Goal: Information Seeking & Learning: Find specific fact

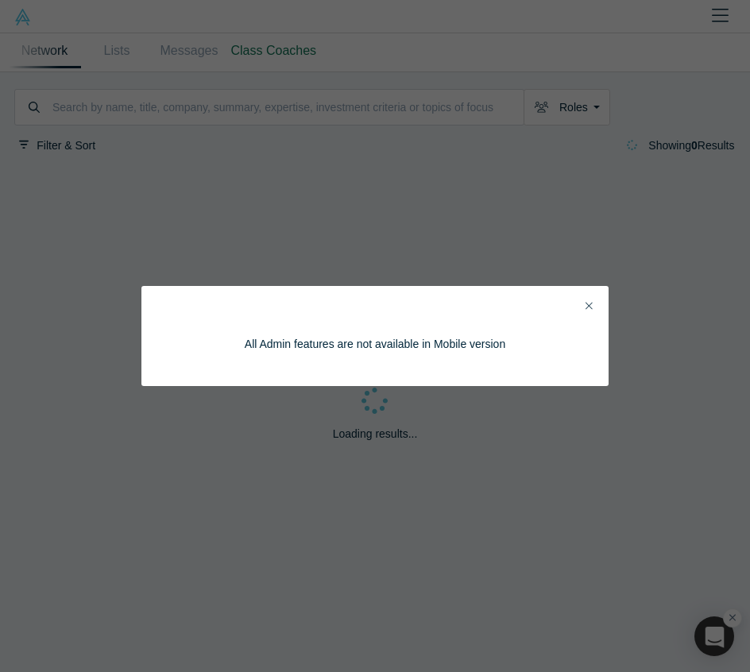
click at [589, 309] on icon "Close" at bounding box center [588, 305] width 7 height 11
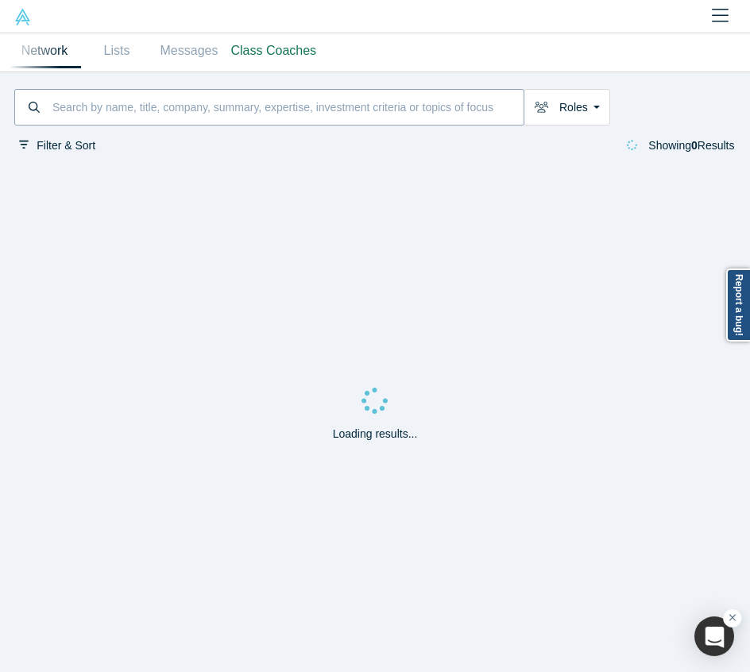
click at [64, 106] on input at bounding box center [287, 107] width 473 height 32
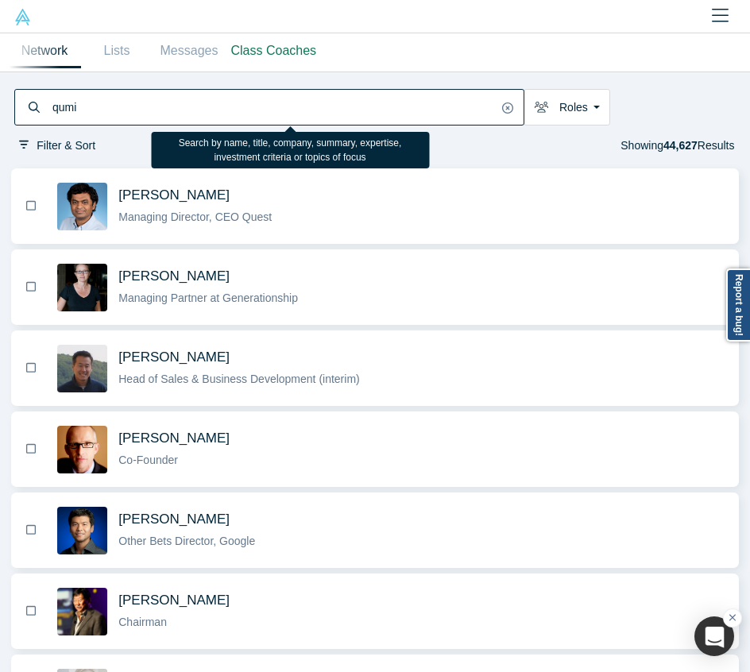
type input "qumir"
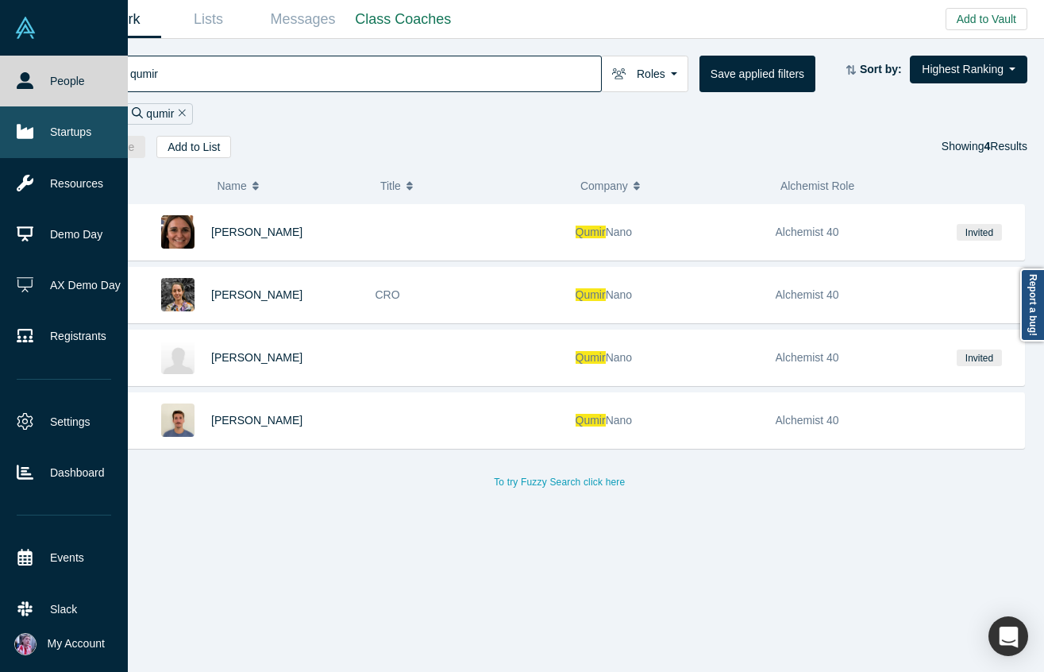
click at [76, 122] on link "Startups" at bounding box center [64, 131] width 128 height 51
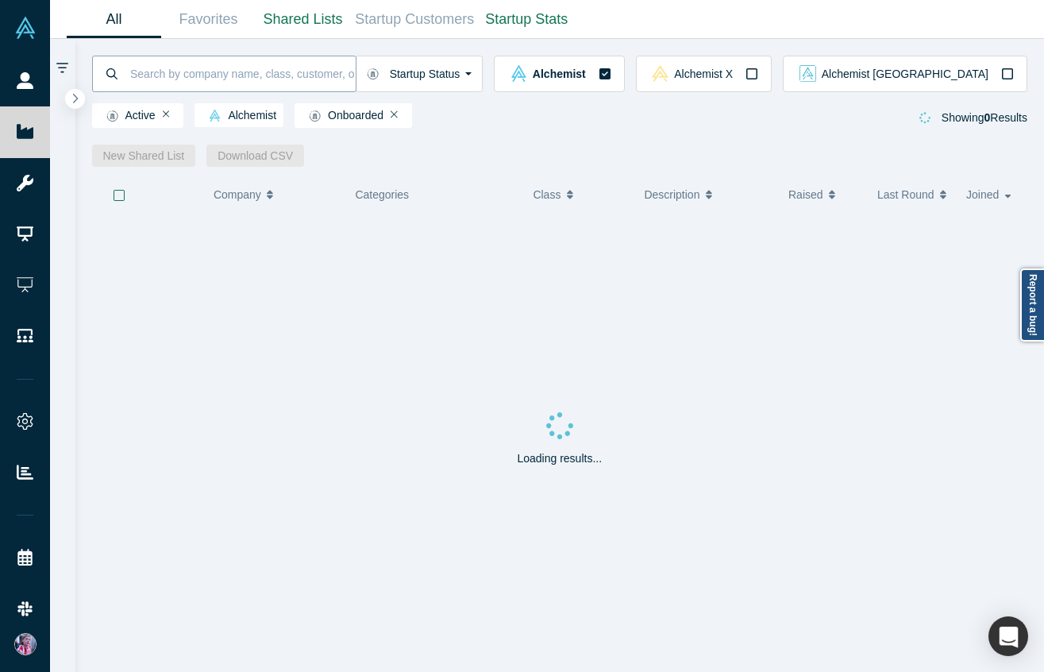
click at [170, 58] on input at bounding box center [242, 73] width 227 height 37
type input "qumir"
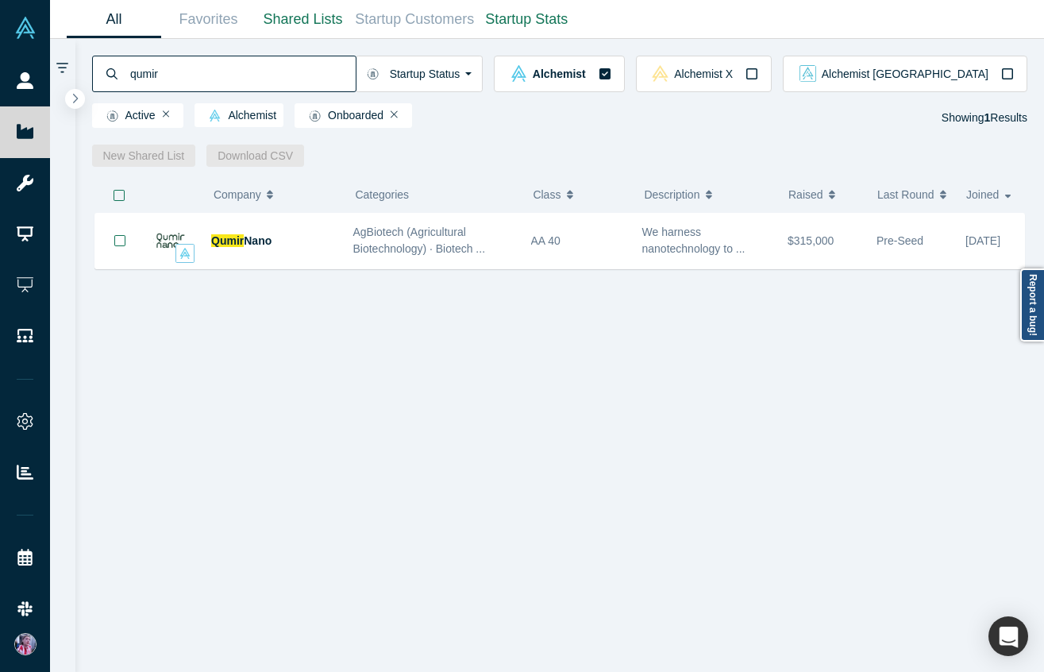
click at [236, 241] on span "Qumir" at bounding box center [227, 240] width 33 height 13
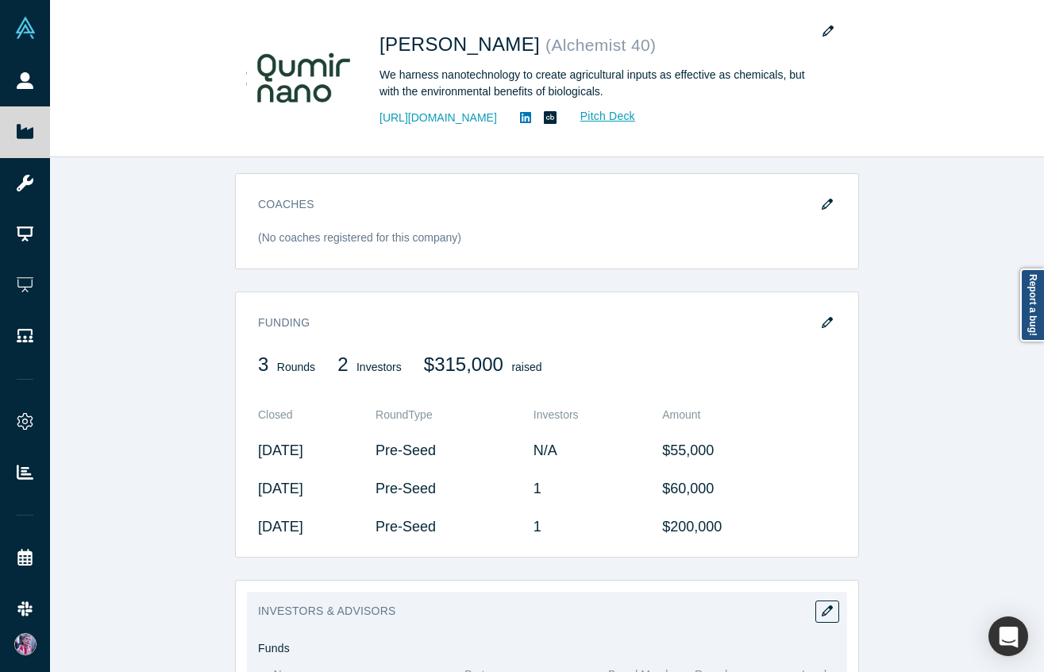
scroll to position [1002, 0]
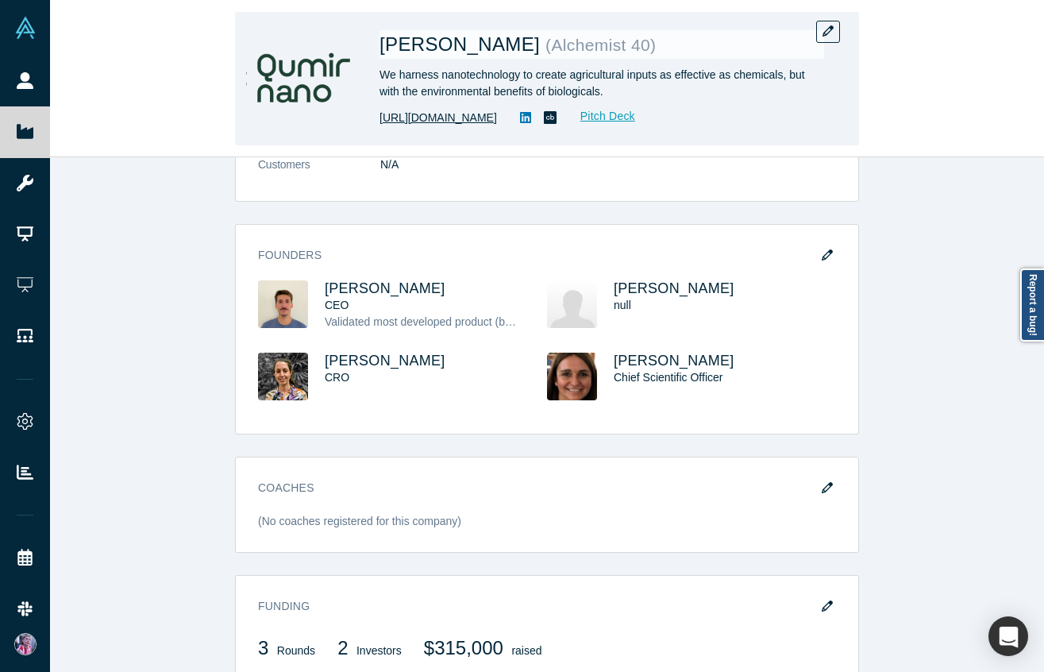
click at [493, 114] on link "[URL][DOMAIN_NAME]" at bounding box center [439, 118] width 118 height 17
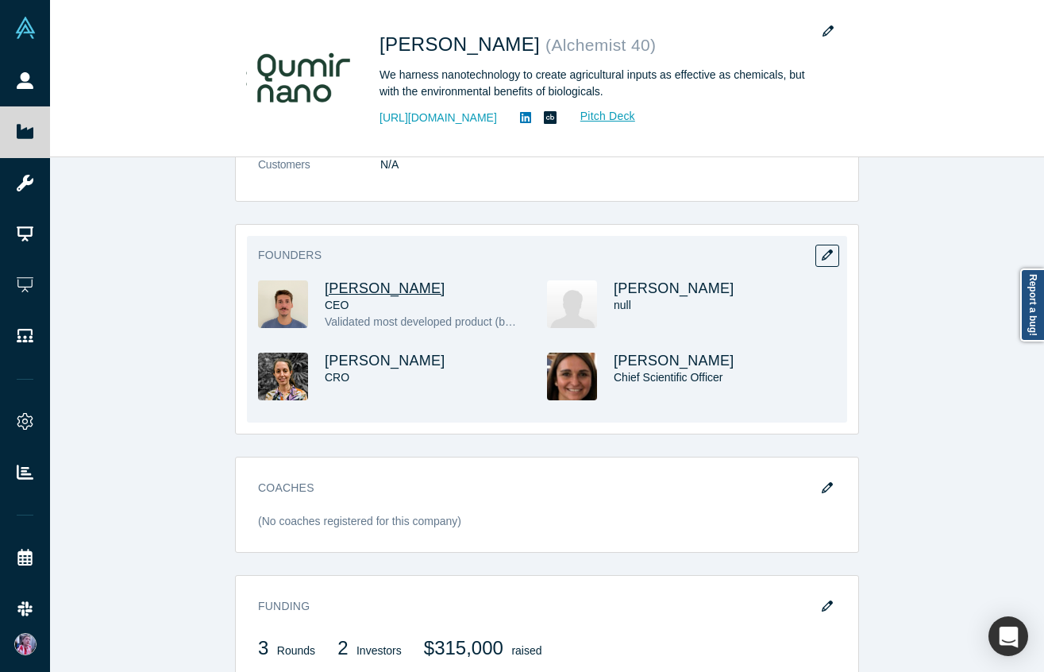
click at [366, 280] on span "[PERSON_NAME]" at bounding box center [385, 288] width 121 height 16
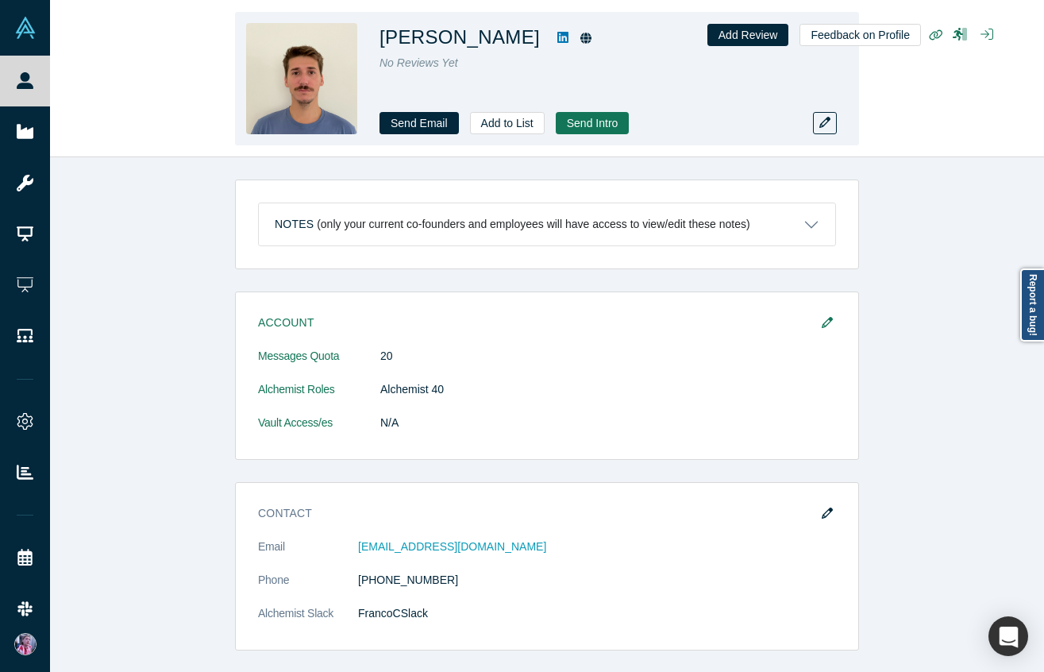
click at [558, 38] on icon at bounding box center [563, 37] width 11 height 11
